Goal: Find specific page/section: Find specific page/section

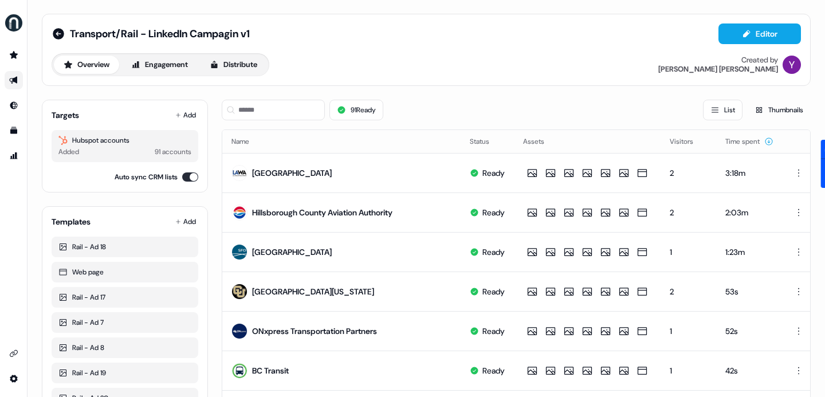
scroll to position [40, 0]
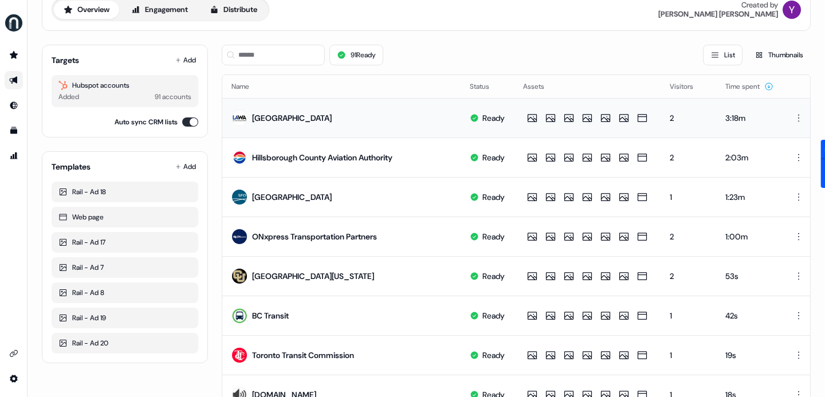
click at [670, 119] on div "2" at bounding box center [688, 117] width 37 height 11
click at [323, 117] on div "[GEOGRAPHIC_DATA]" at bounding box center [292, 117] width 80 height 11
click at [670, 119] on div "2" at bounding box center [688, 117] width 37 height 11
click at [327, 115] on div "[GEOGRAPHIC_DATA]" at bounding box center [292, 117] width 80 height 11
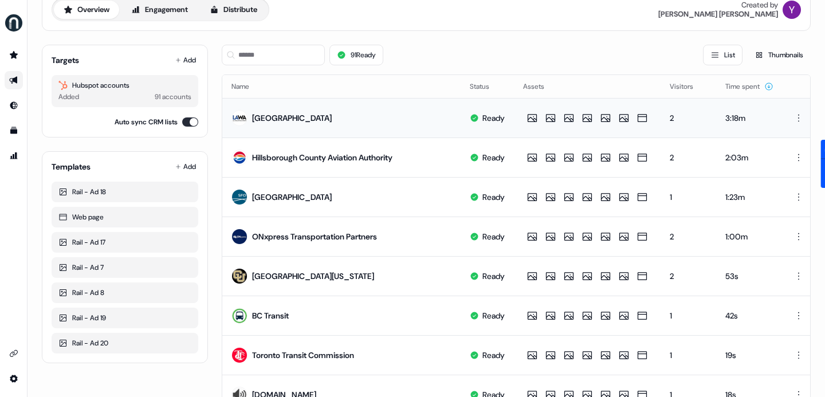
click at [327, 115] on div "[GEOGRAPHIC_DATA]" at bounding box center [292, 117] width 80 height 11
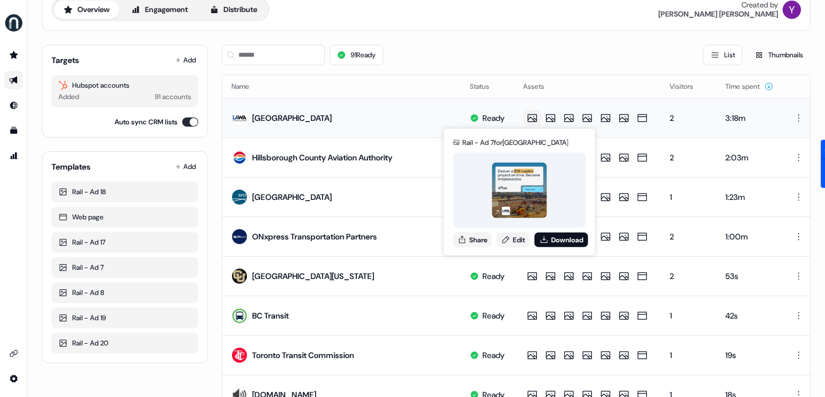
click at [525, 117] on icon at bounding box center [532, 117] width 14 height 11
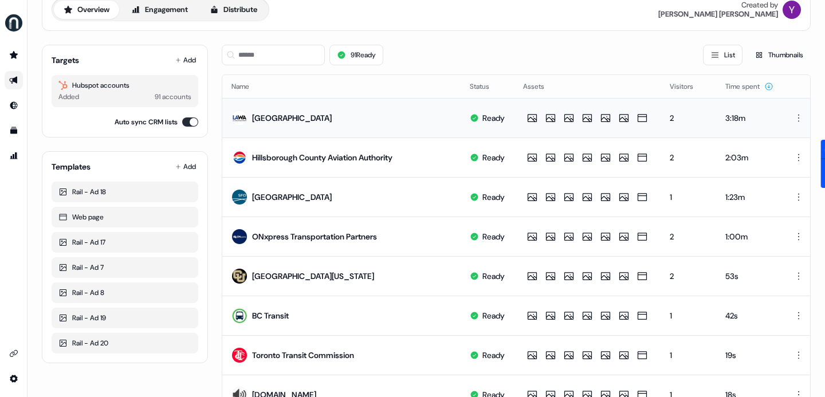
click at [670, 115] on div "2" at bounding box center [688, 117] width 37 height 11
click at [785, 117] on html "For the best experience switch devices to a bigger screen. Go to Userled.io Tra…" at bounding box center [412, 198] width 825 height 397
click at [519, 116] on html "For the best experience switch devices to a bigger screen. Go to Userled.io Tra…" at bounding box center [412, 198] width 825 height 397
click at [293, 126] on div "[GEOGRAPHIC_DATA]" at bounding box center [281, 118] width 100 height 21
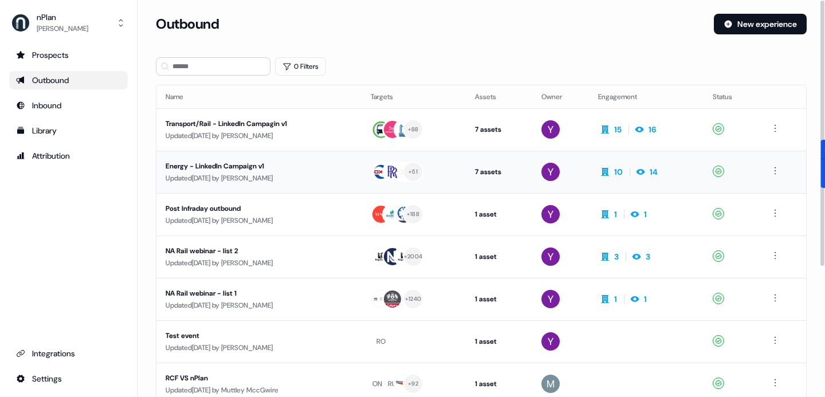
click at [288, 175] on div "Updated 5 days ago by Yuriy Mikitchenko" at bounding box center [259, 177] width 187 height 11
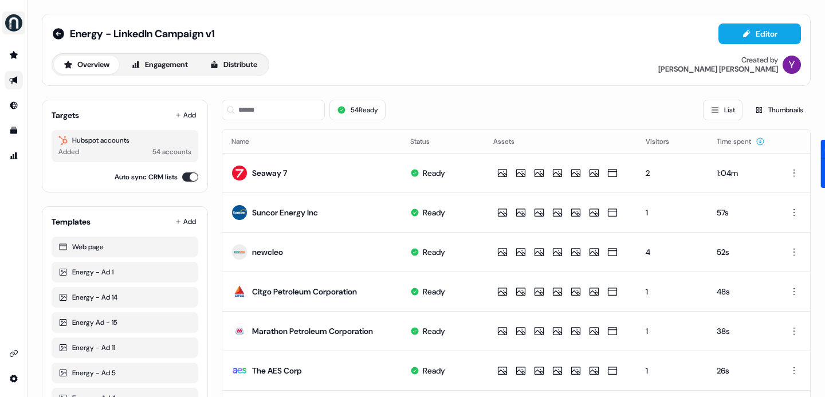
click at [14, 25] on img "side nav menu" at bounding box center [14, 23] width 18 height 18
